Goal: Information Seeking & Learning: Learn about a topic

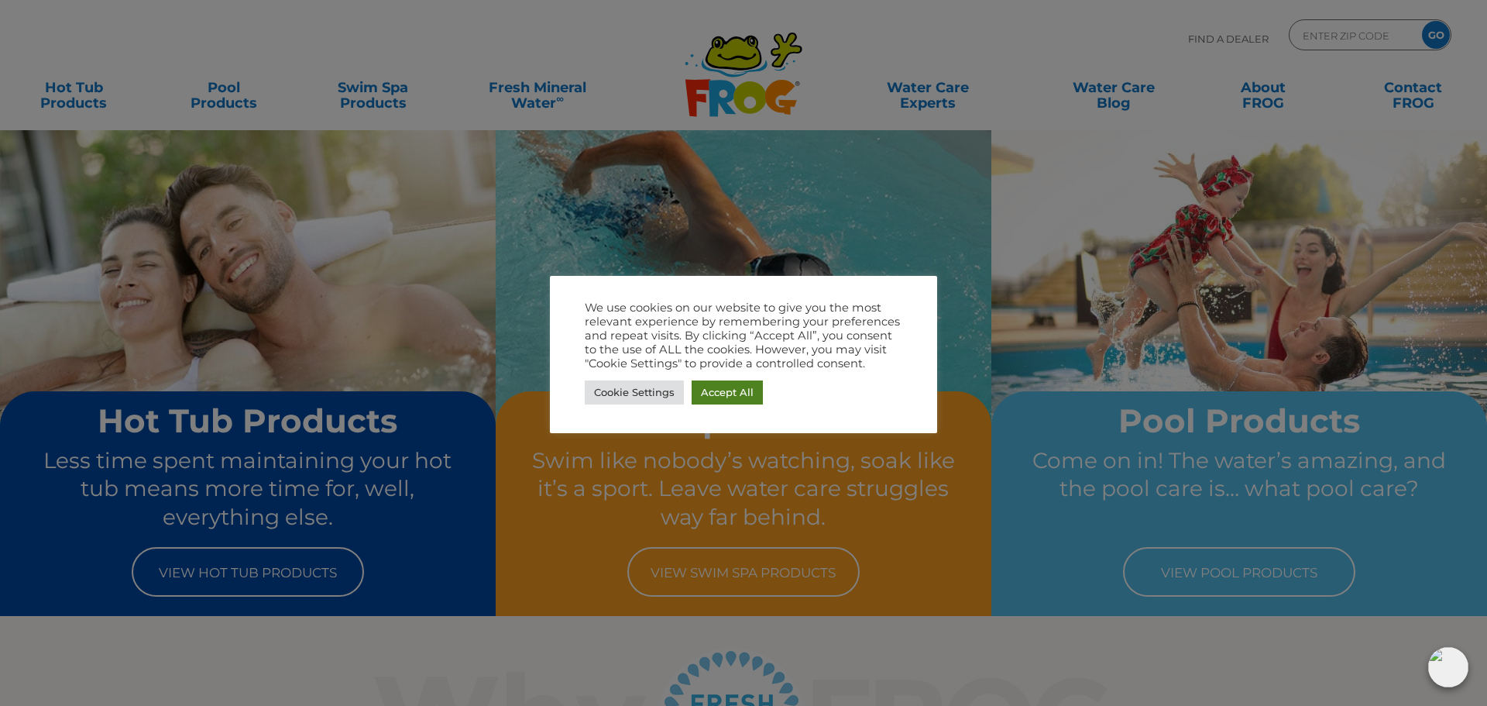
click at [742, 393] on link "Accept All" at bounding box center [727, 392] width 71 height 24
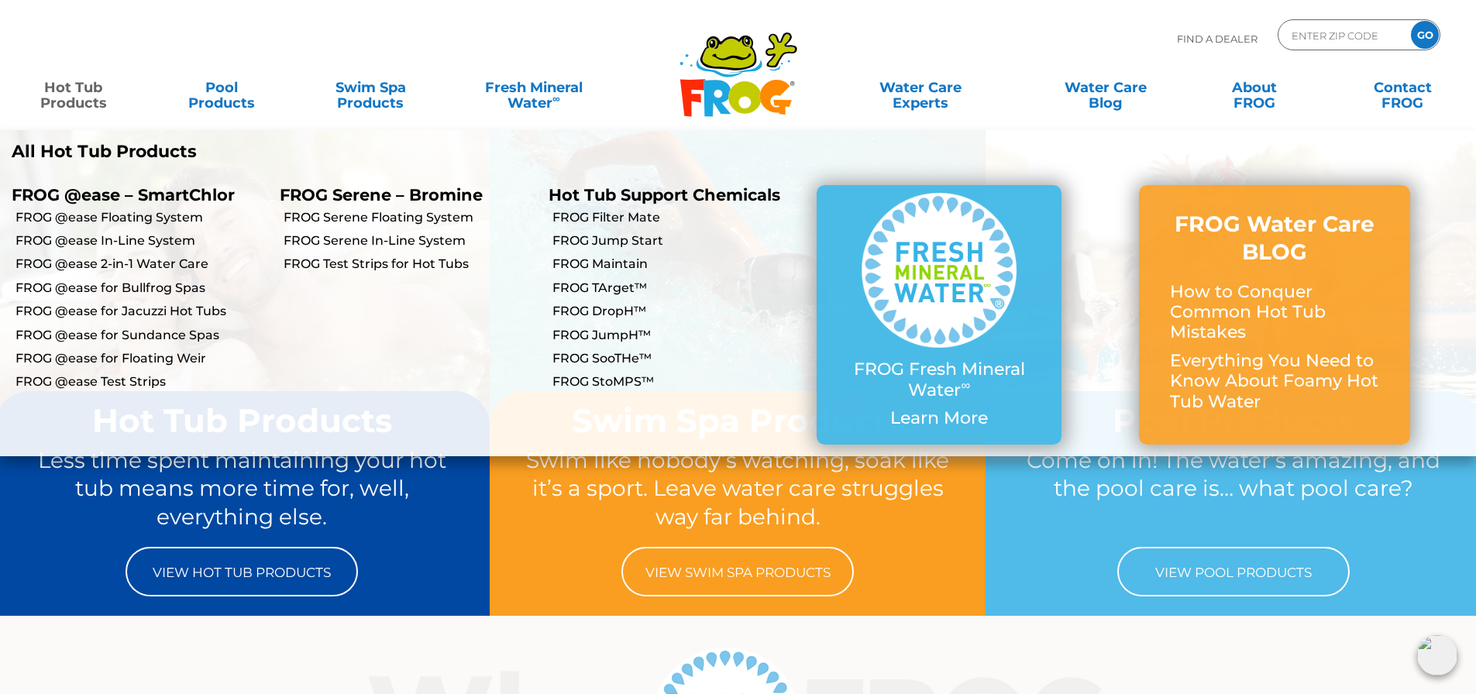
click at [68, 98] on link "Hot Tub Products" at bounding box center [72, 87] width 115 height 31
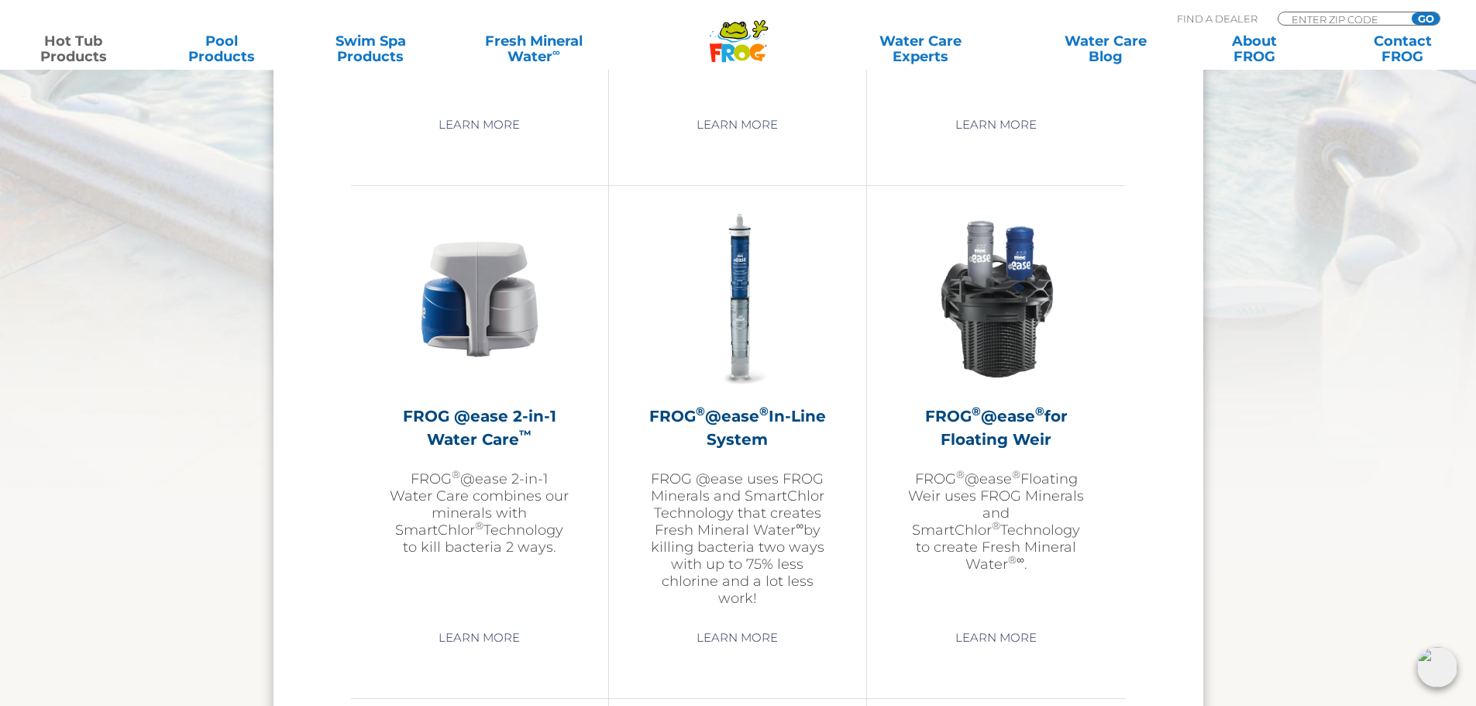
scroll to position [2169, 0]
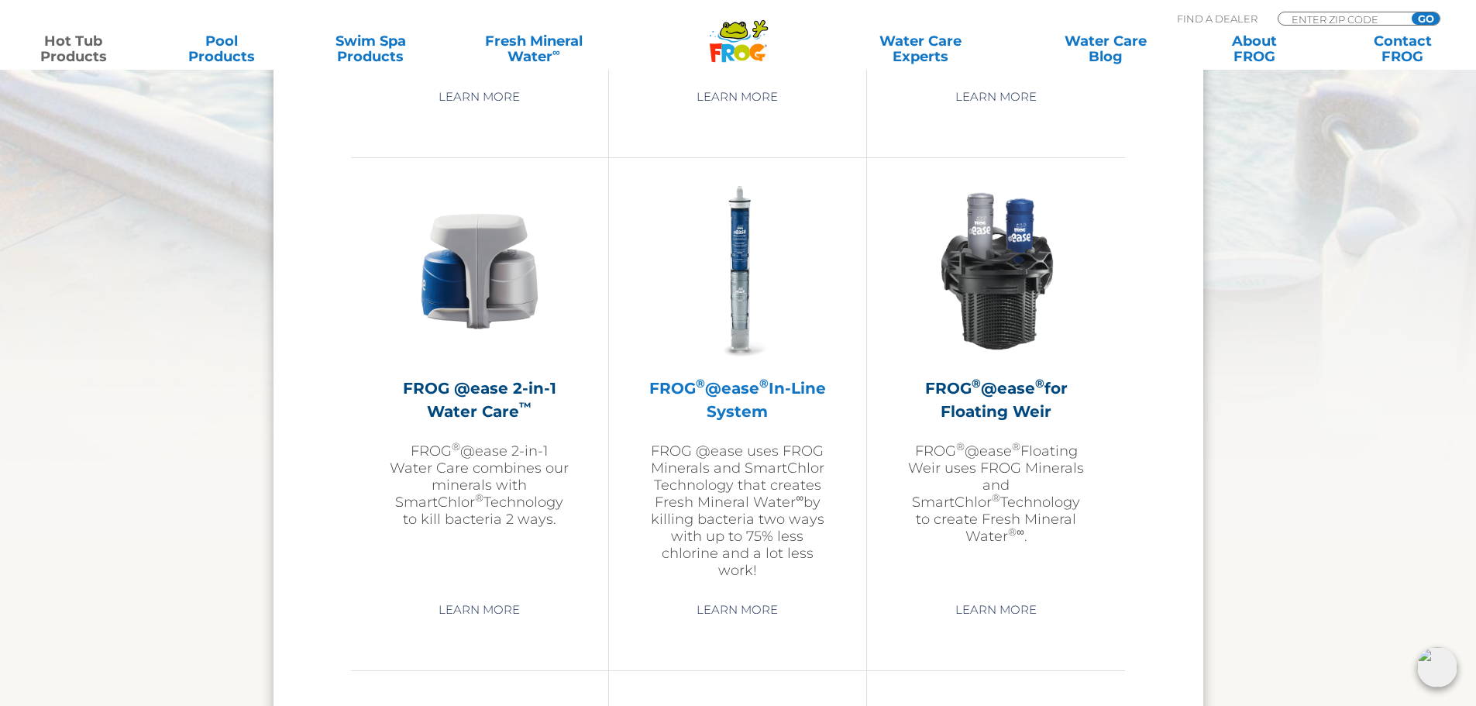
click at [753, 270] on img at bounding box center [738, 271] width 180 height 180
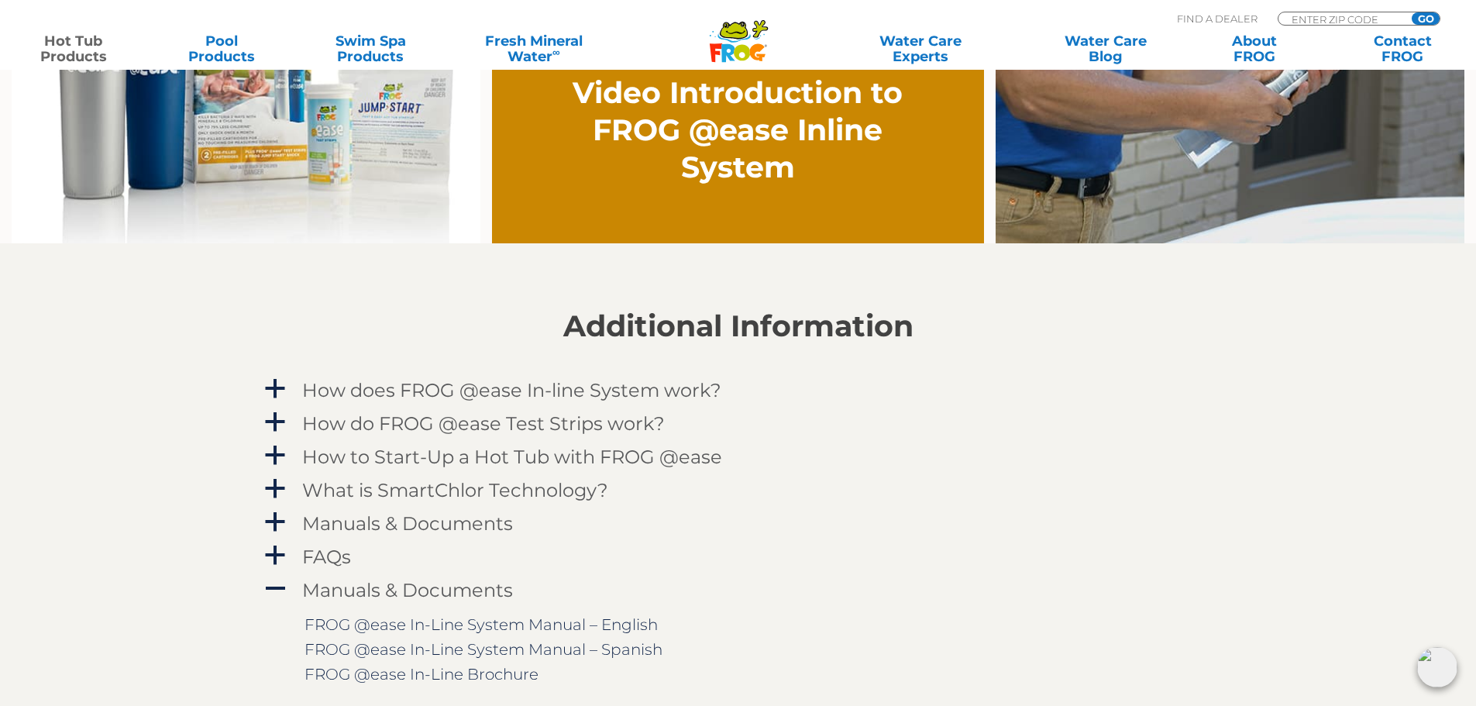
scroll to position [1394, 0]
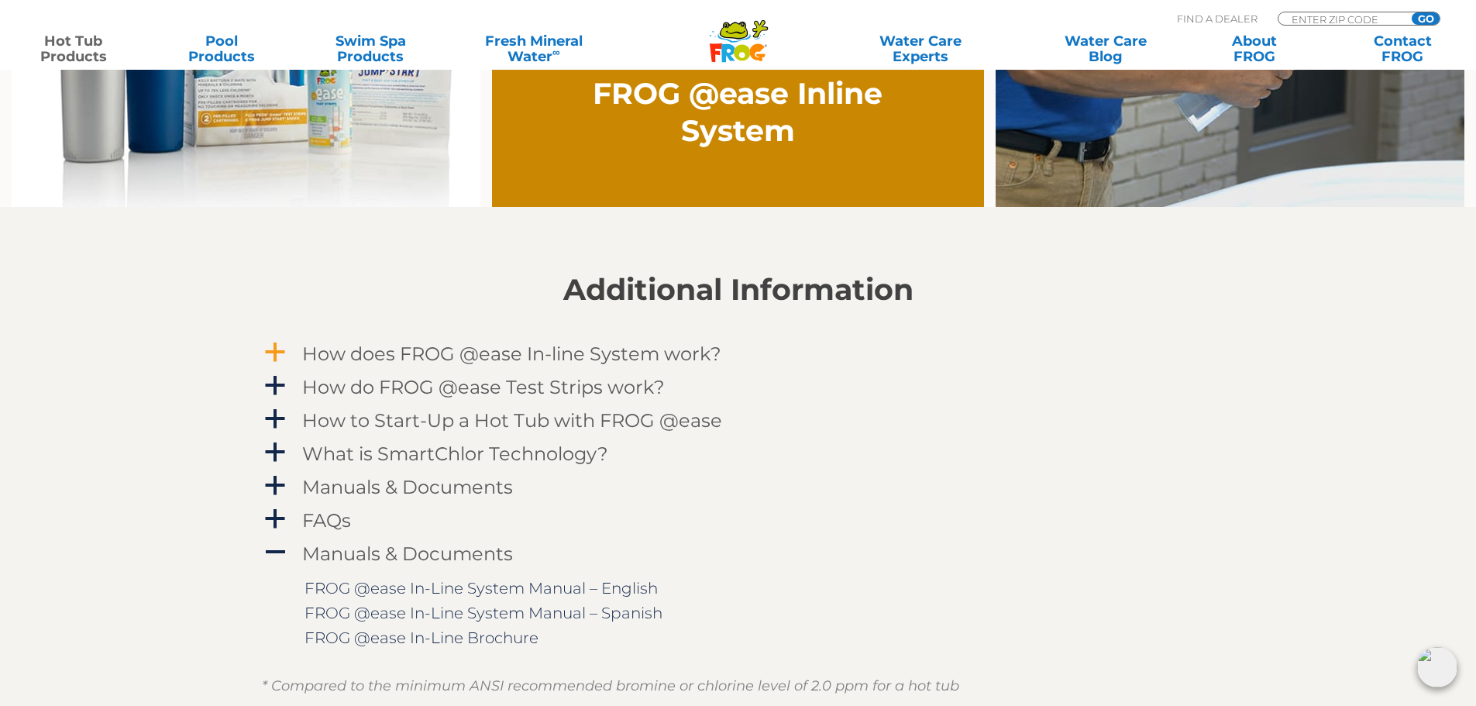
click at [631, 363] on h4 "How does FROG @ease In-line System work?" at bounding box center [511, 353] width 419 height 21
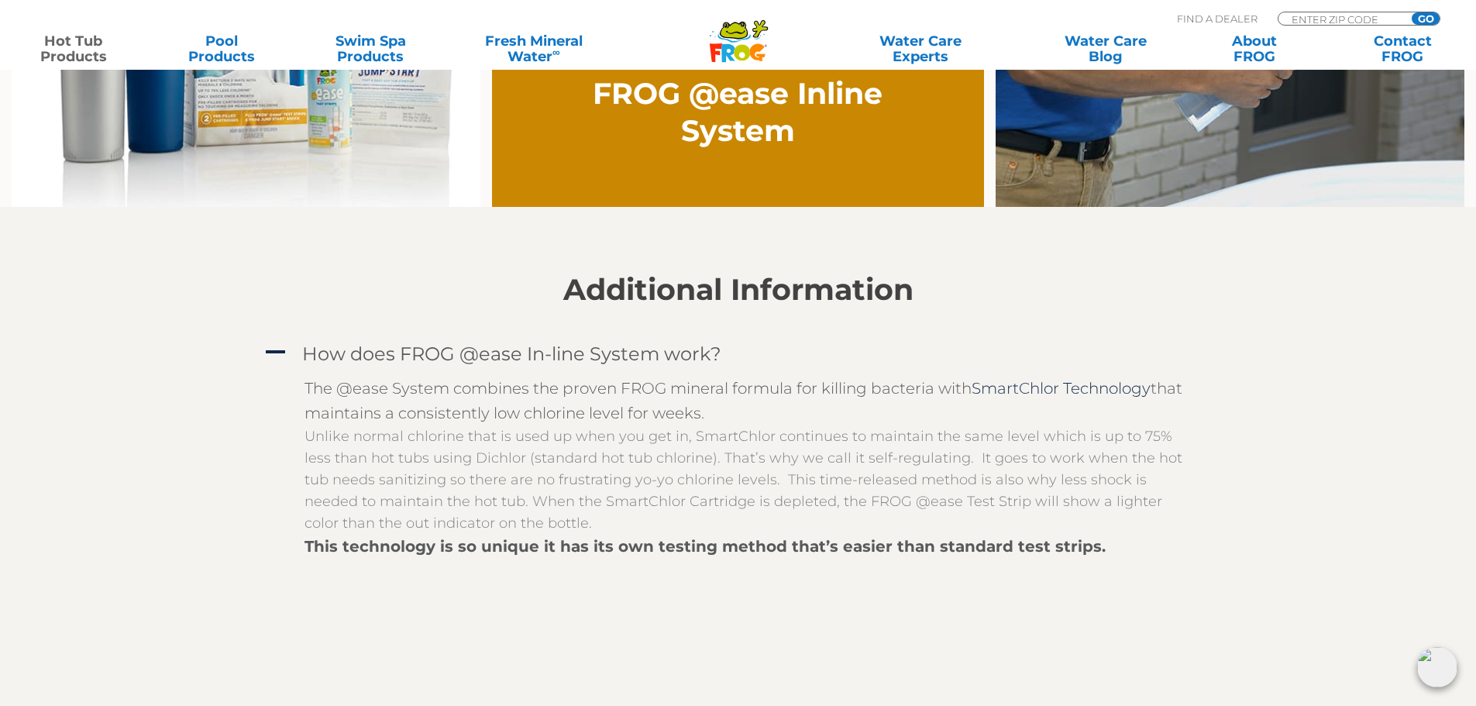
scroll to position [1549, 0]
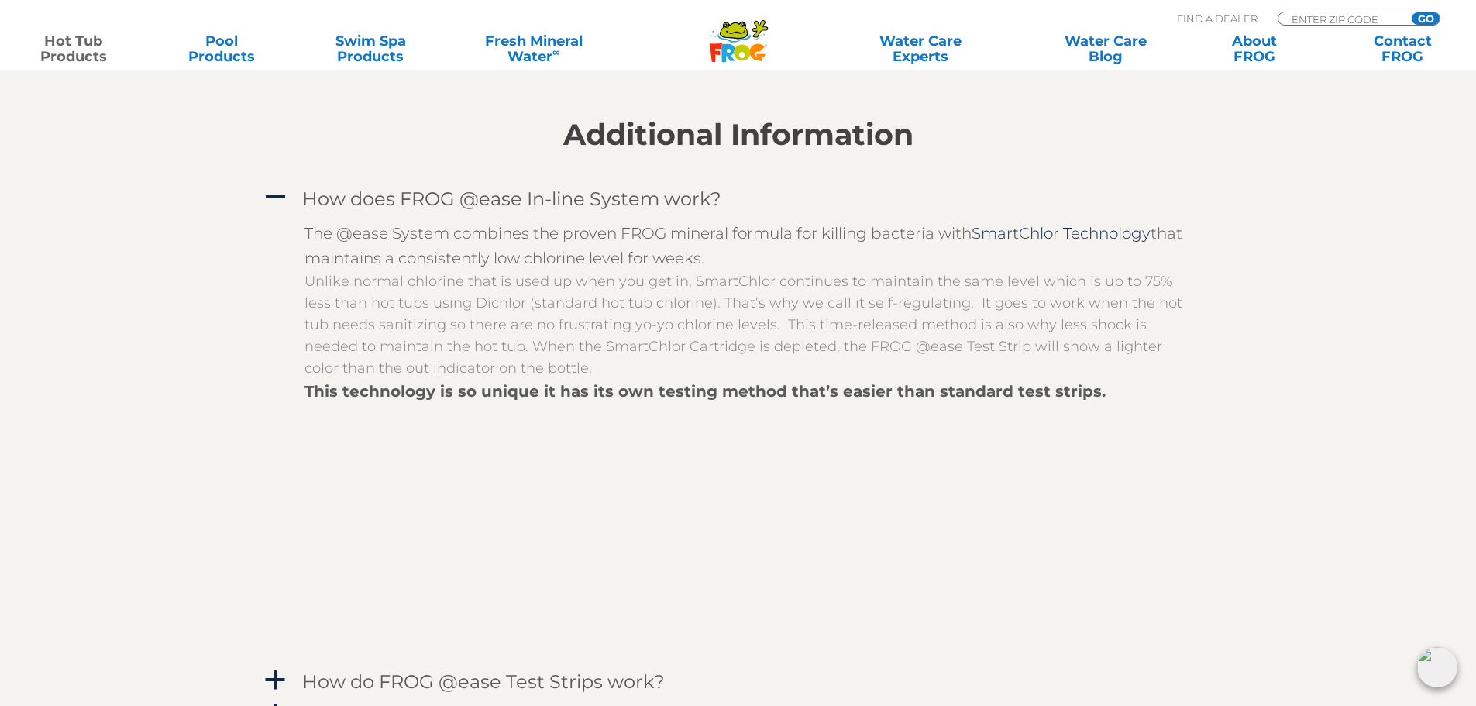
click at [1010, 461] on div at bounding box center [749, 529] width 891 height 251
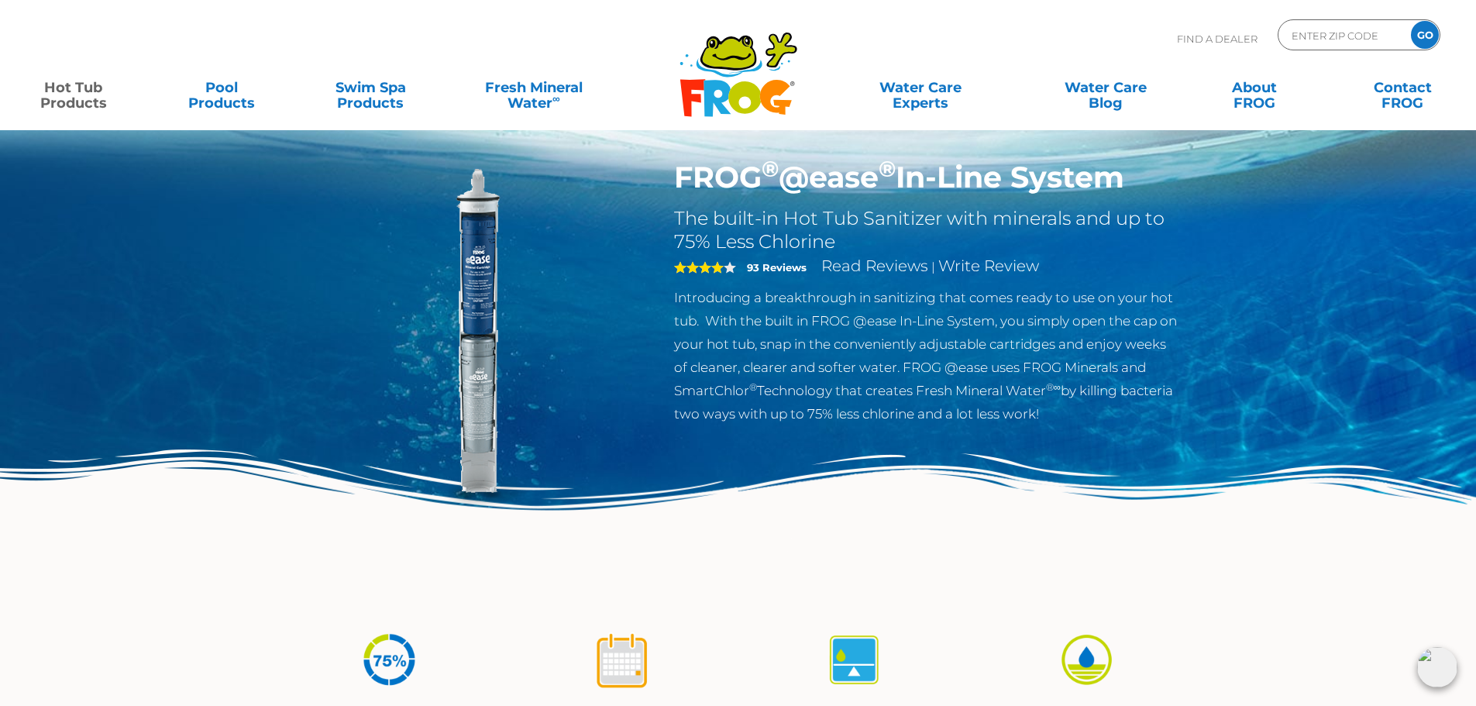
scroll to position [0, 0]
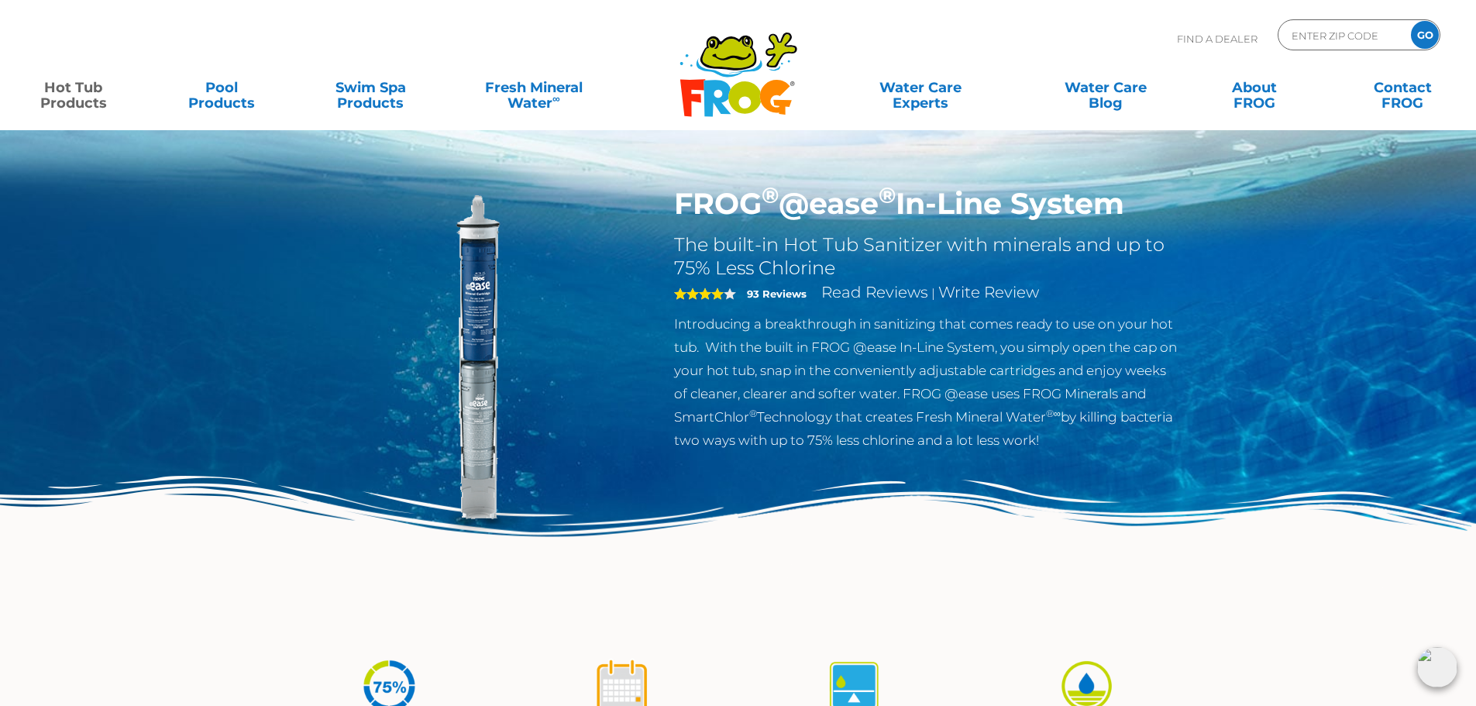
drag, startPoint x: 674, startPoint y: 193, endPoint x: 1182, endPoint y: 221, distance: 508.9
click at [1182, 221] on div "FROG ® @ease ® In-Line System The built-in Hot Tub Sanitizer with minerals and …" at bounding box center [926, 322] width 529 height 273
copy h1 "FROG ® @ease ® In-Line System"
